Goal: Transaction & Acquisition: Book appointment/travel/reservation

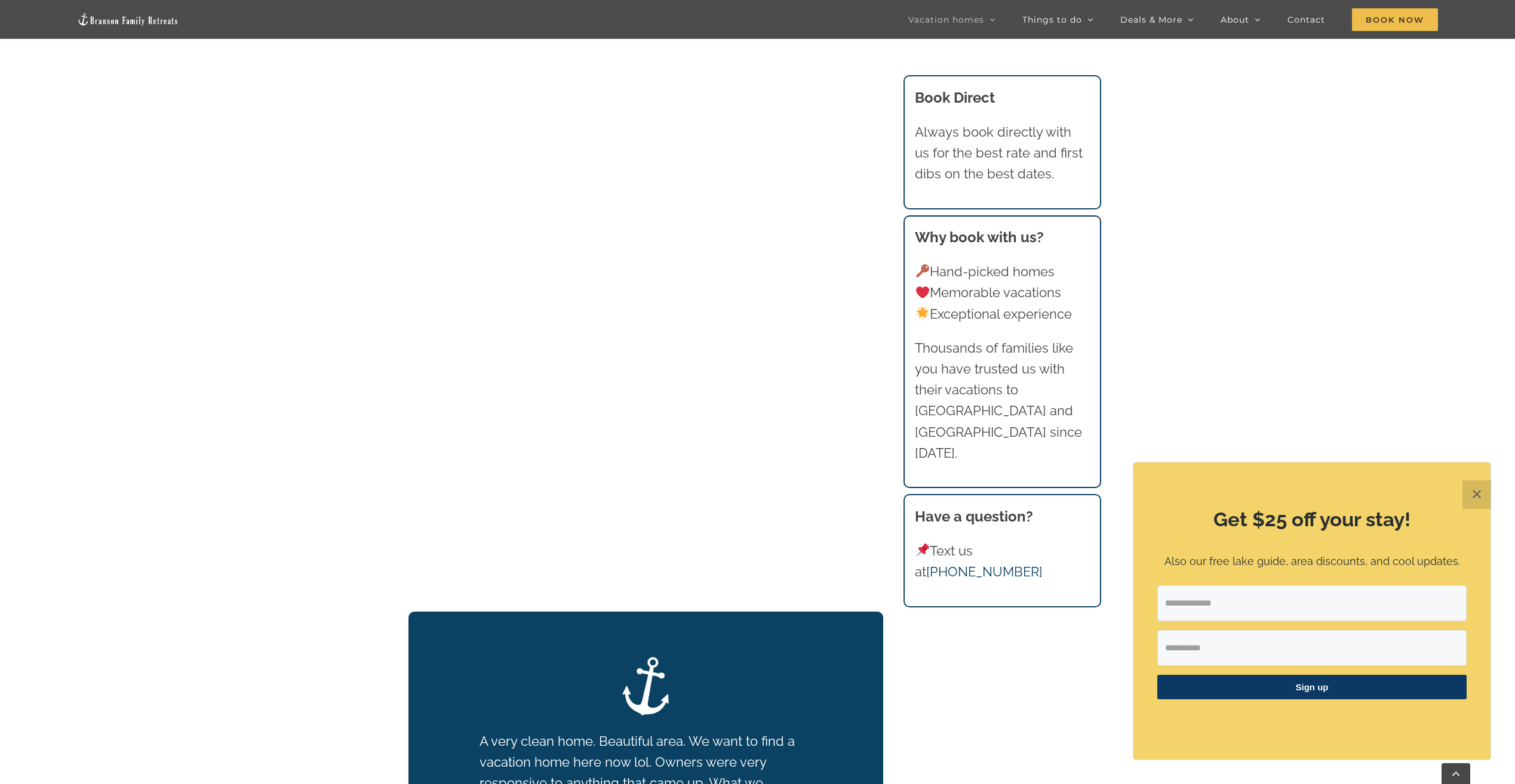
scroll to position [1194, 0]
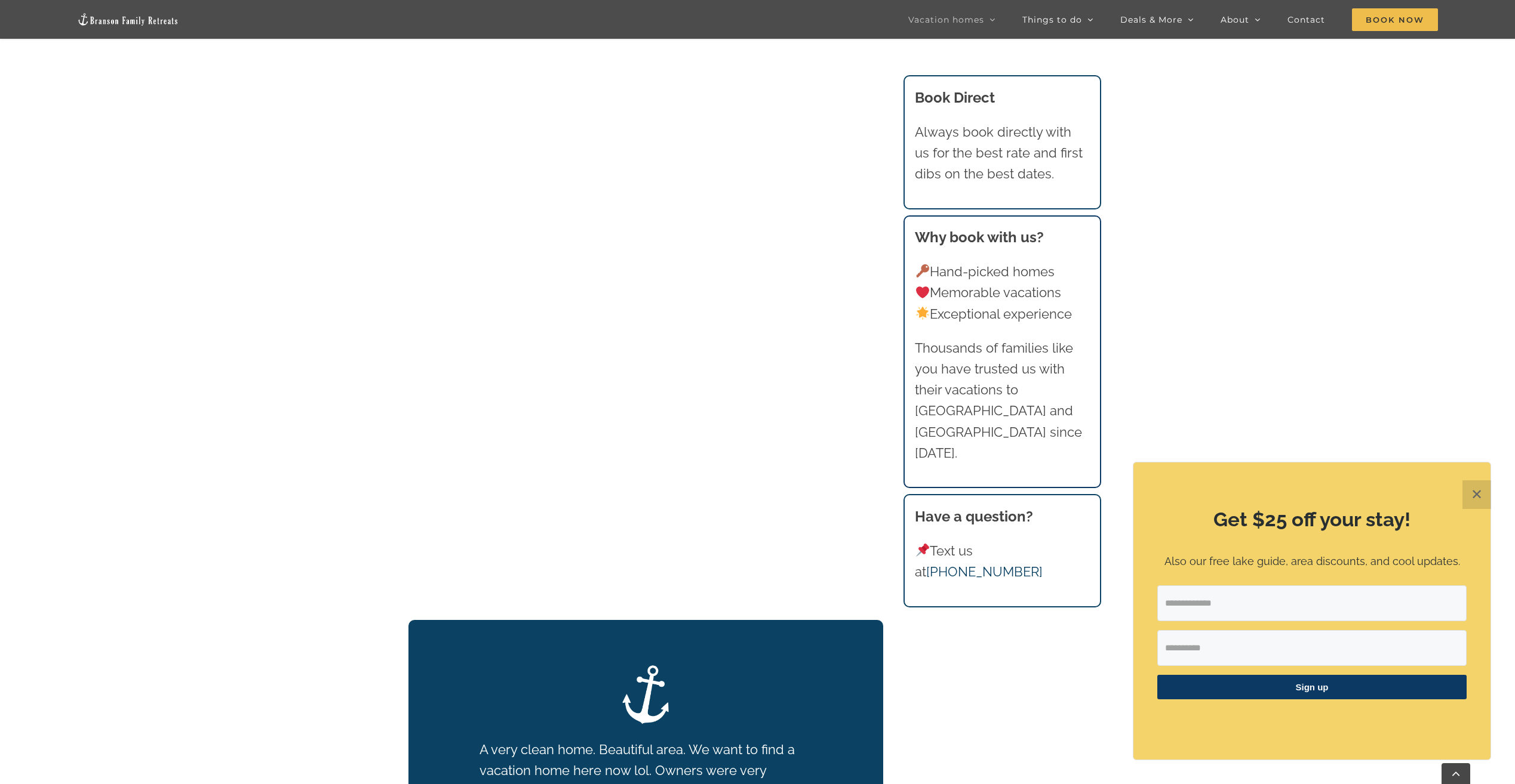
click at [1470, 484] on button "✕" at bounding box center [1476, 494] width 29 height 29
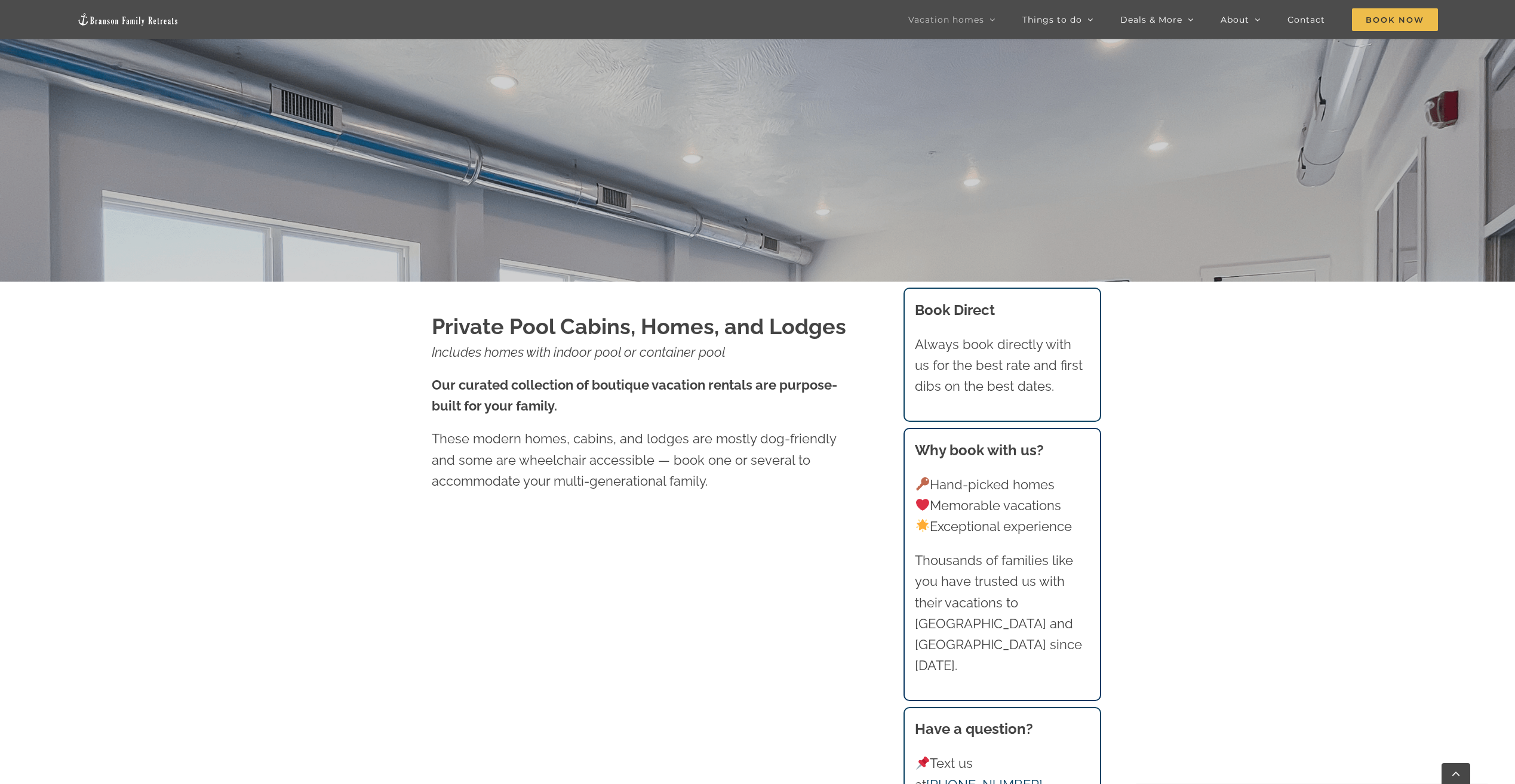
scroll to position [963, 0]
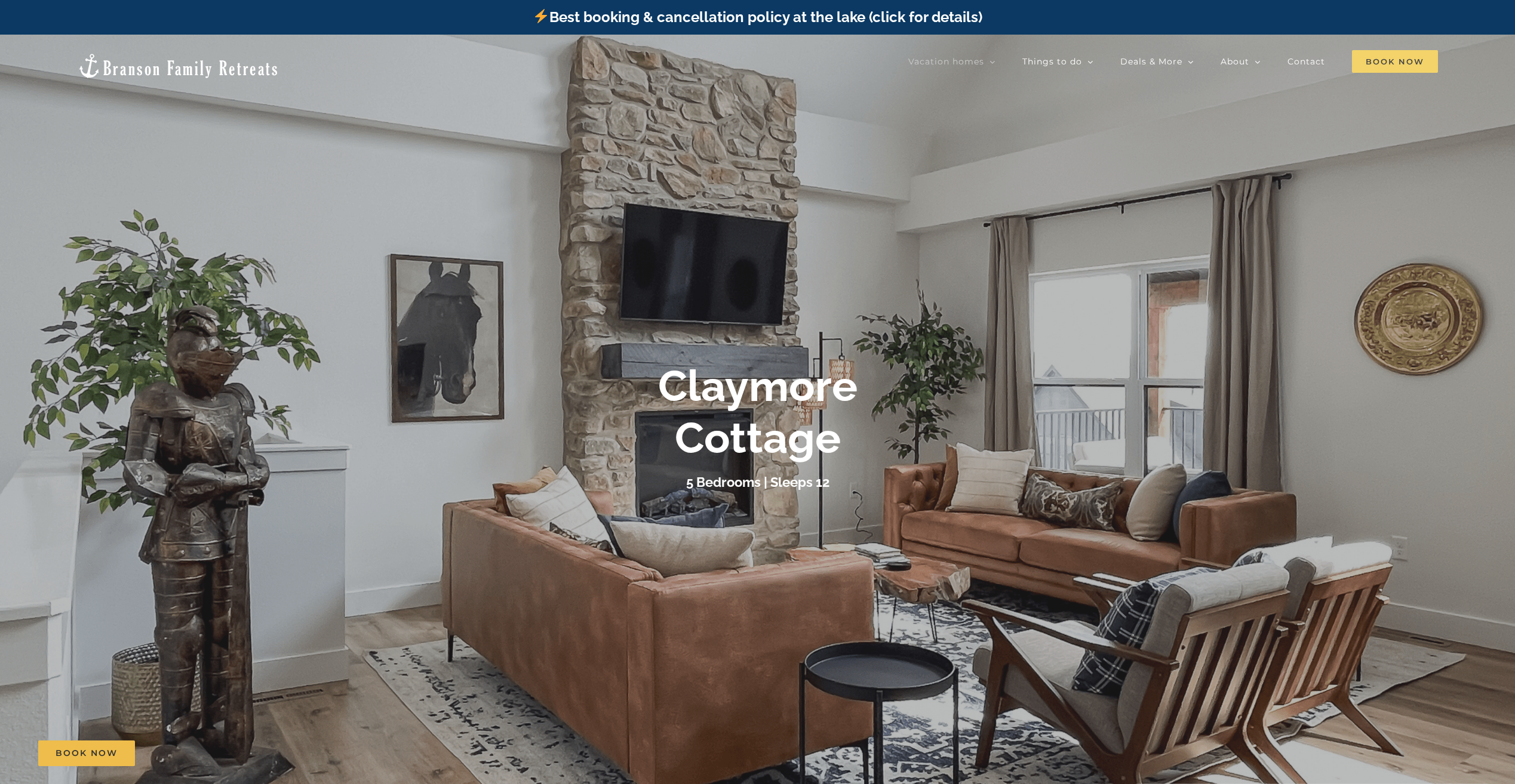
click at [1392, 53] on span "Book Now" at bounding box center [1394, 61] width 86 height 23
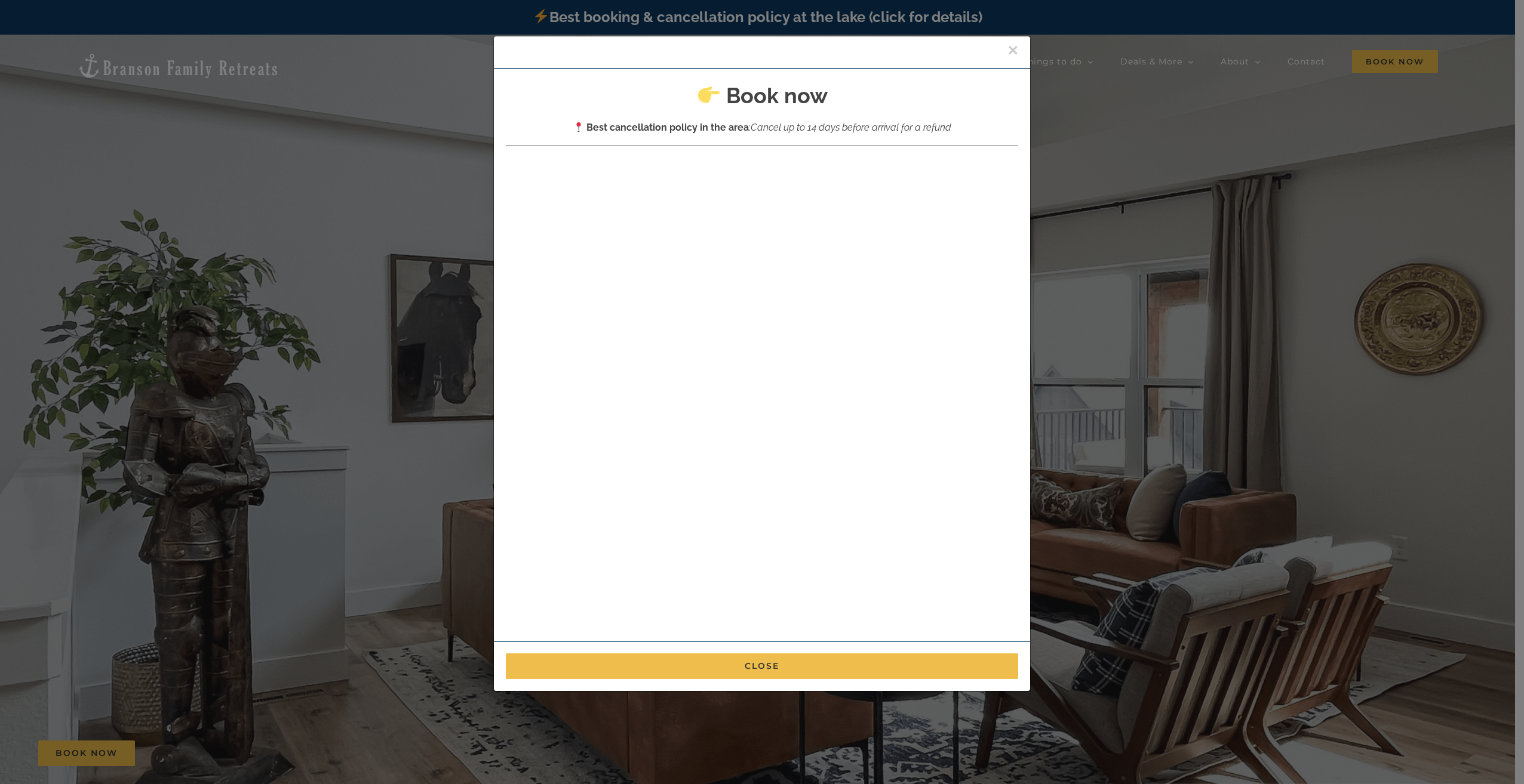
click at [1009, 47] on button "×" at bounding box center [1013, 50] width 11 height 18
